Goal: Task Accomplishment & Management: Complete application form

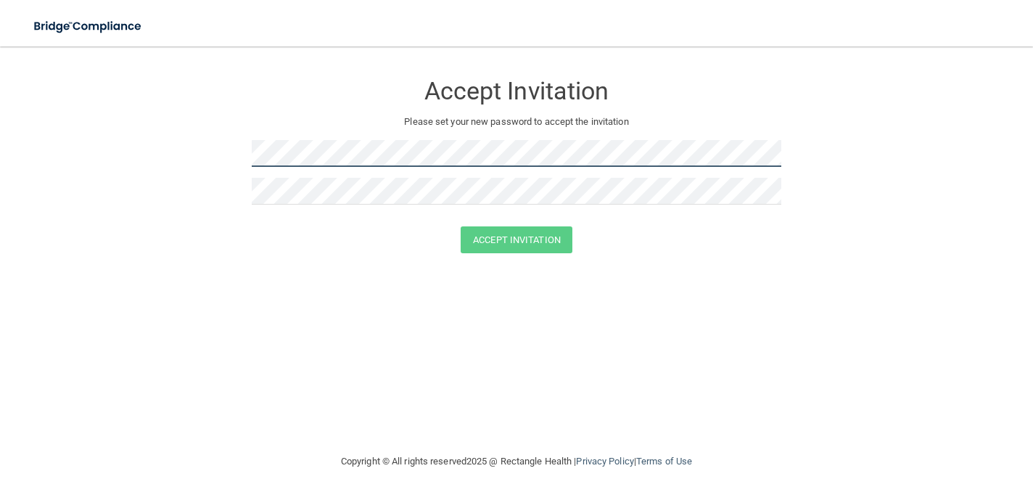
click at [0, 499] on com-1password-button at bounding box center [0, 500] width 0 height 0
click at [541, 311] on div "Accept Invitation Please set your new password to accept the invitation Accept …" at bounding box center [516, 249] width 975 height 377
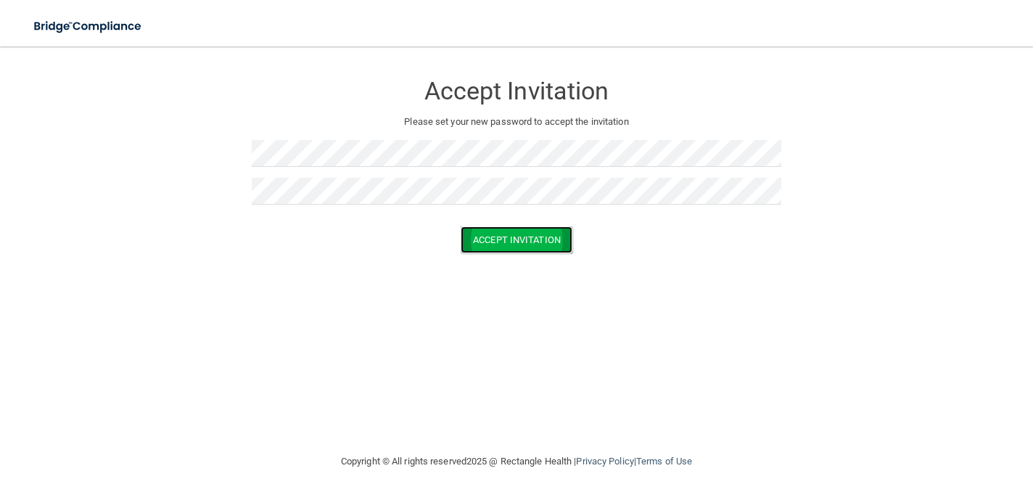
click at [529, 244] on button "Accept Invitation" at bounding box center [517, 239] width 112 height 27
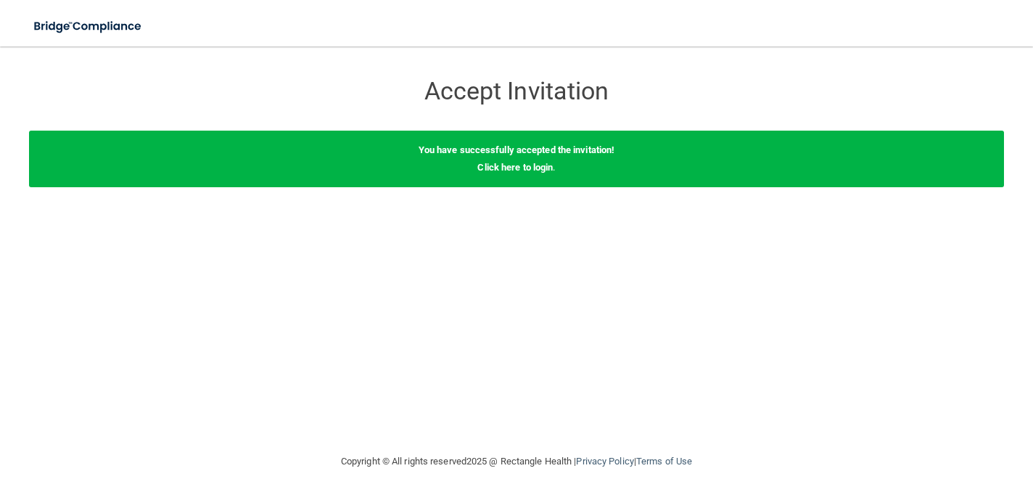
click at [530, 173] on div "You have successfully accepted the invitation! Click here to login ." at bounding box center [516, 159] width 975 height 57
click at [530, 168] on link "Click here to login" at bounding box center [514, 167] width 75 height 11
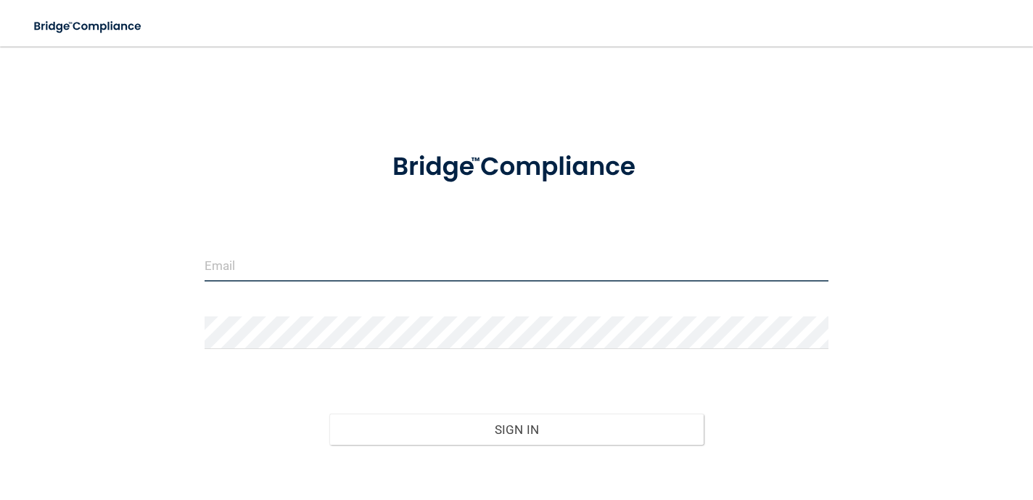
click at [414, 250] on input "email" at bounding box center [517, 265] width 624 height 33
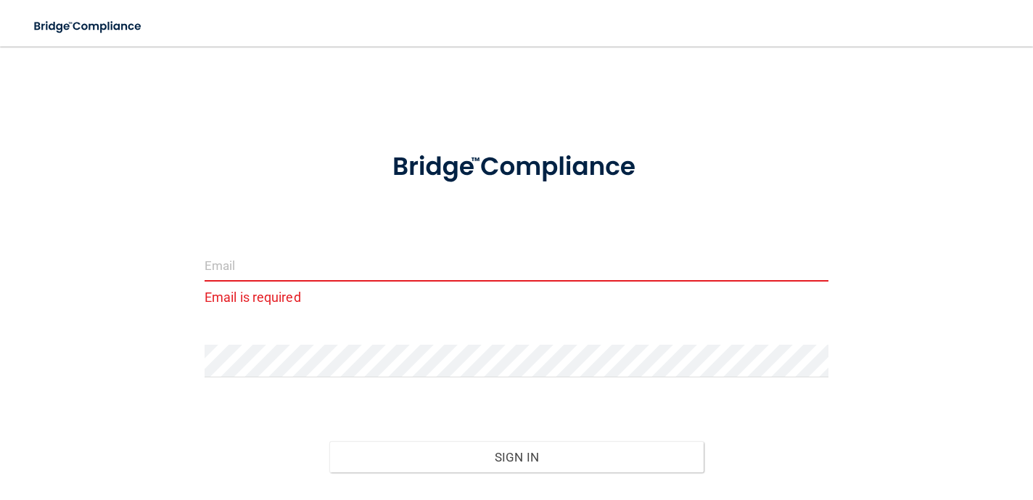
click at [305, 275] on input "email" at bounding box center [517, 265] width 624 height 33
paste input "as"
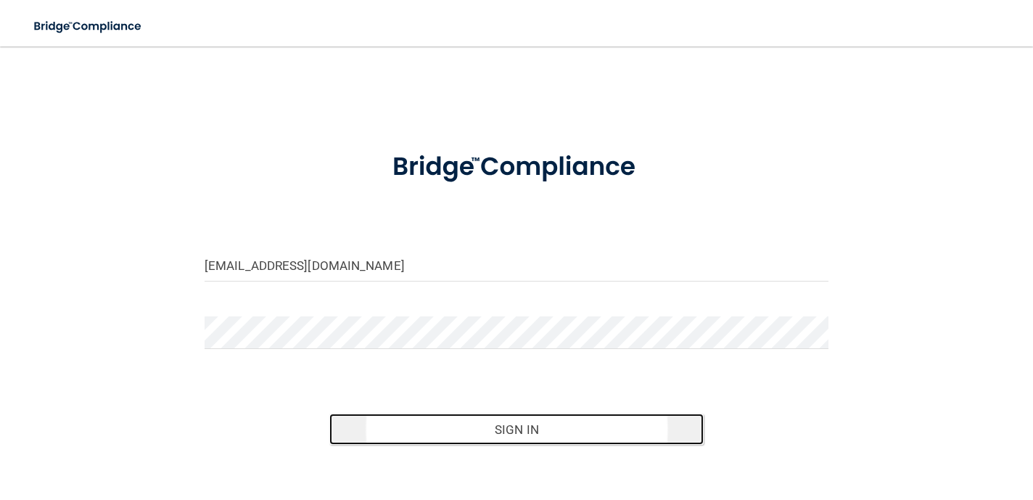
click at [565, 427] on button "Sign In" at bounding box center [516, 430] width 374 height 32
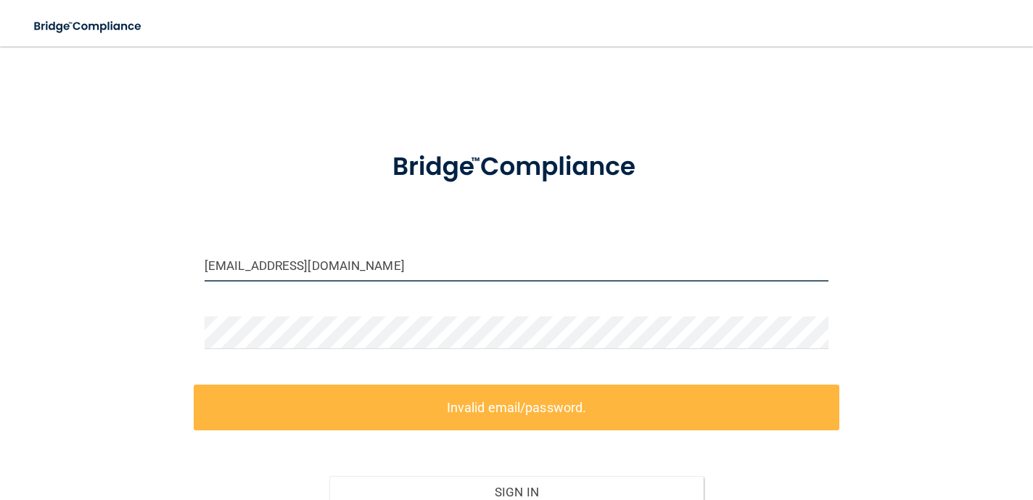
click at [221, 264] on input "[EMAIL_ADDRESS][DOMAIN_NAME]" at bounding box center [517, 265] width 624 height 33
click at [217, 262] on input "[EMAIL_ADDRESS][DOMAIN_NAME]" at bounding box center [517, 265] width 624 height 33
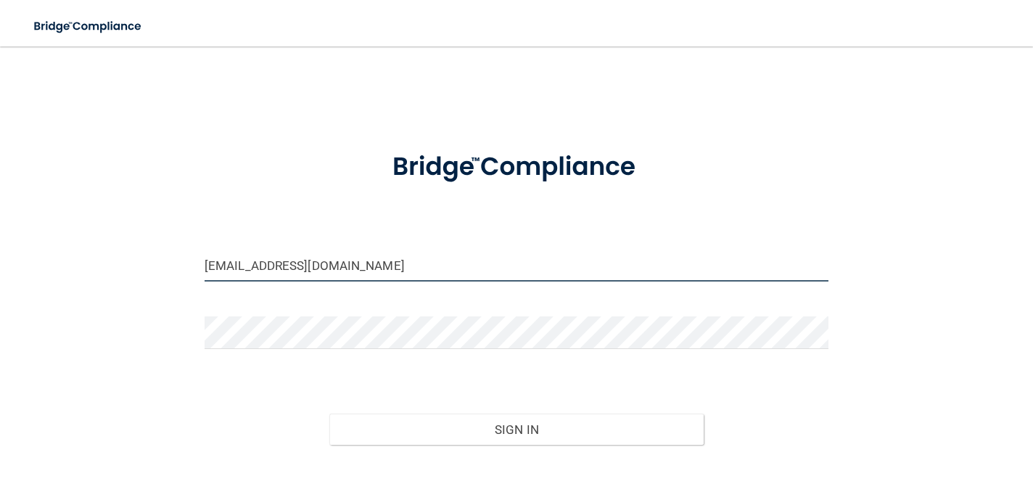
click at [221, 268] on input "[EMAIL_ADDRESS][DOMAIN_NAME]" at bounding box center [517, 265] width 624 height 33
type input "[EMAIL_ADDRESS][DOMAIN_NAME]"
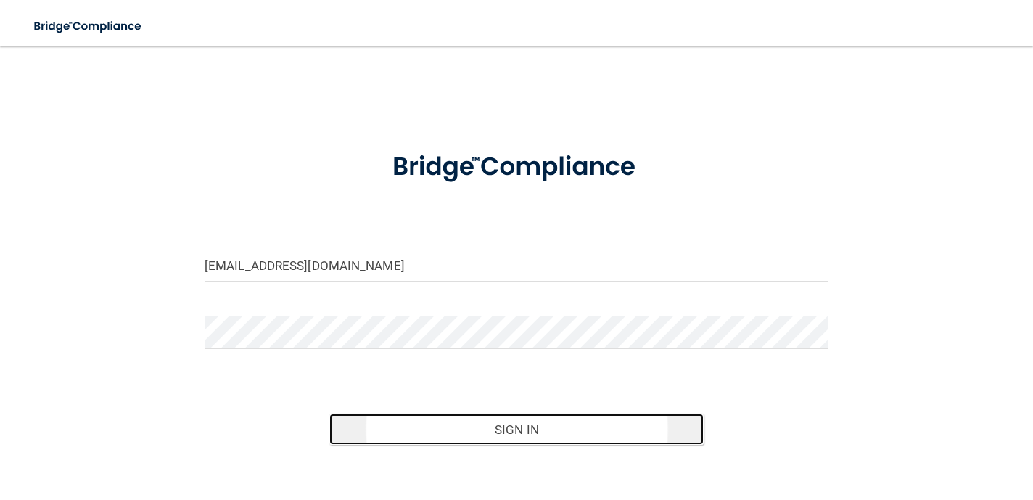
click at [537, 430] on button "Sign In" at bounding box center [516, 430] width 374 height 32
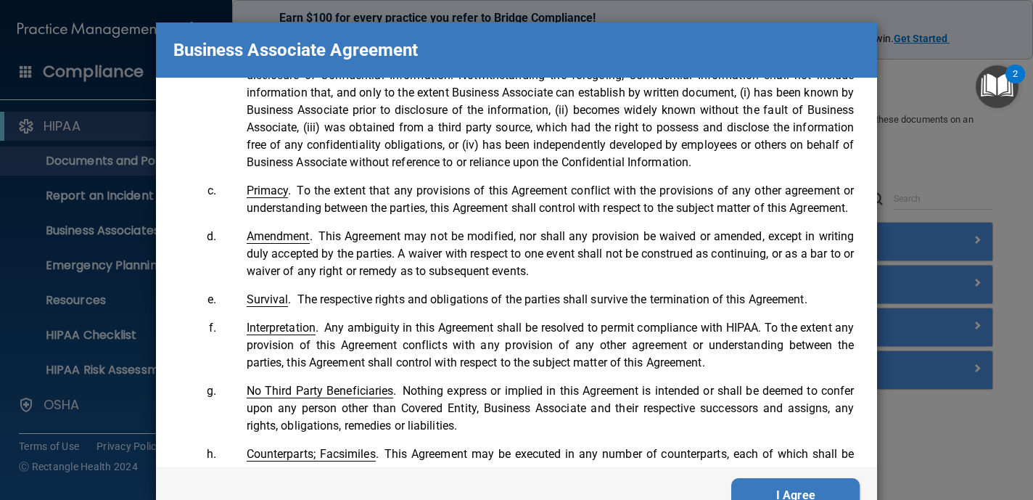
scroll to position [2695, 0]
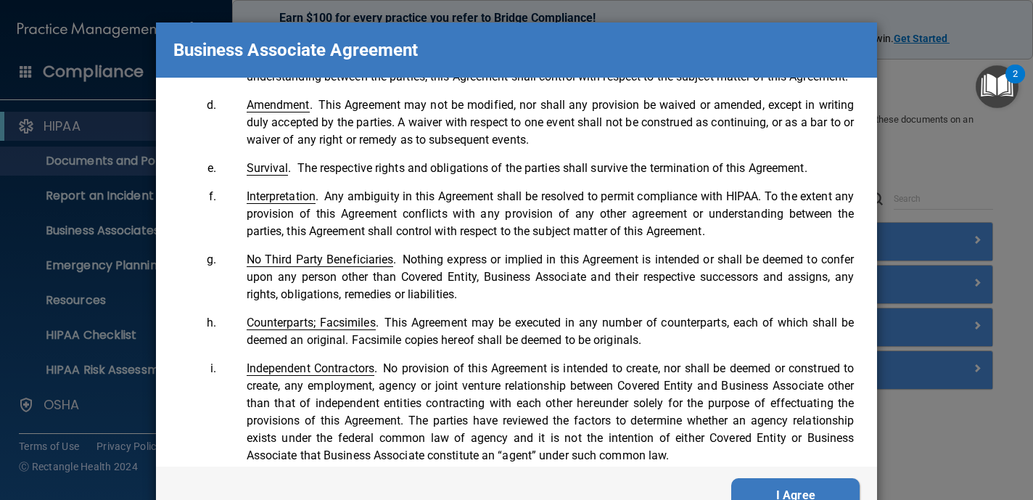
click at [786, 487] on button "I Agree" at bounding box center [795, 495] width 128 height 35
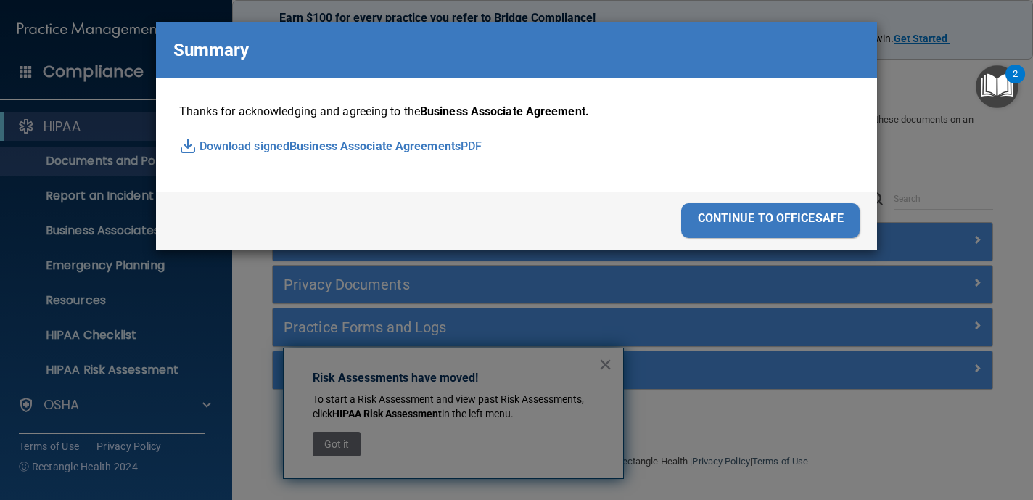
click at [750, 219] on div "continue to officesafe" at bounding box center [770, 220] width 179 height 35
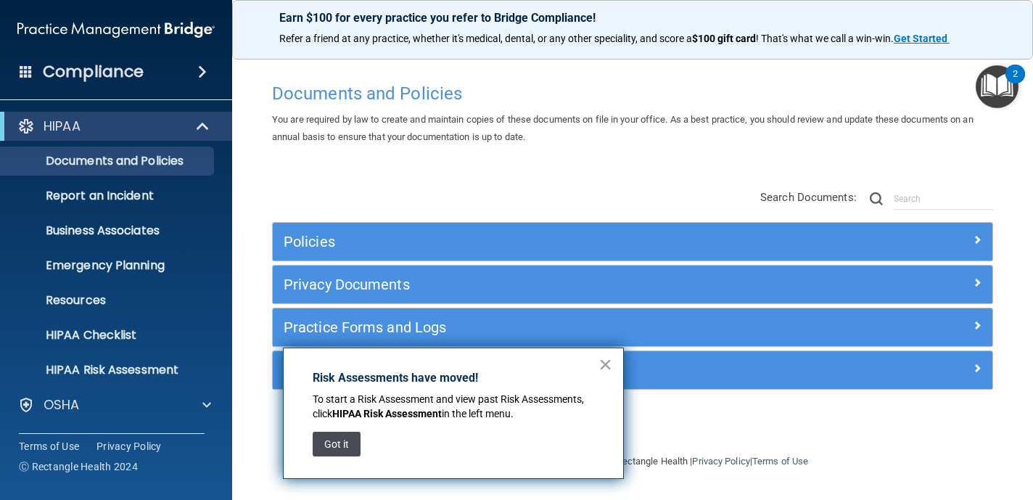
click at [342, 447] on button "Got it" at bounding box center [337, 444] width 48 height 25
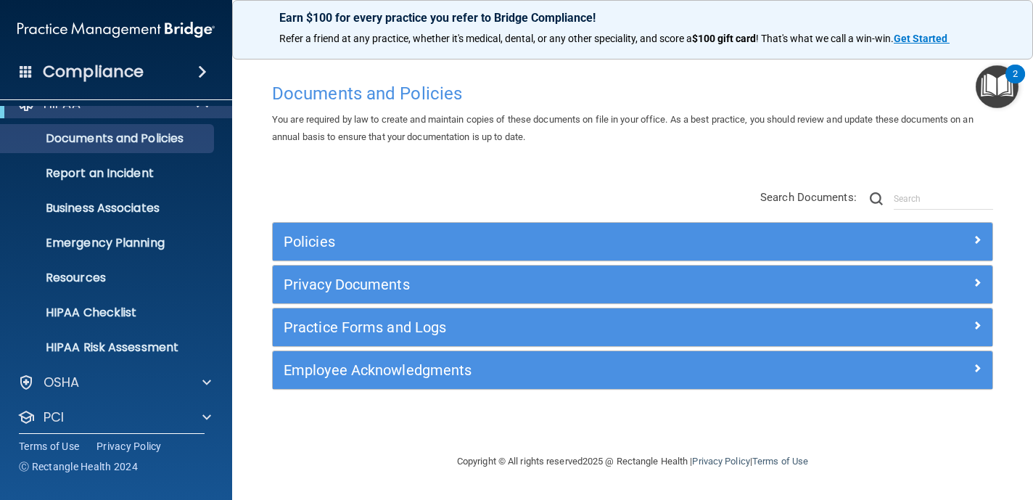
scroll to position [0, 0]
